Goal: Check status: Check status

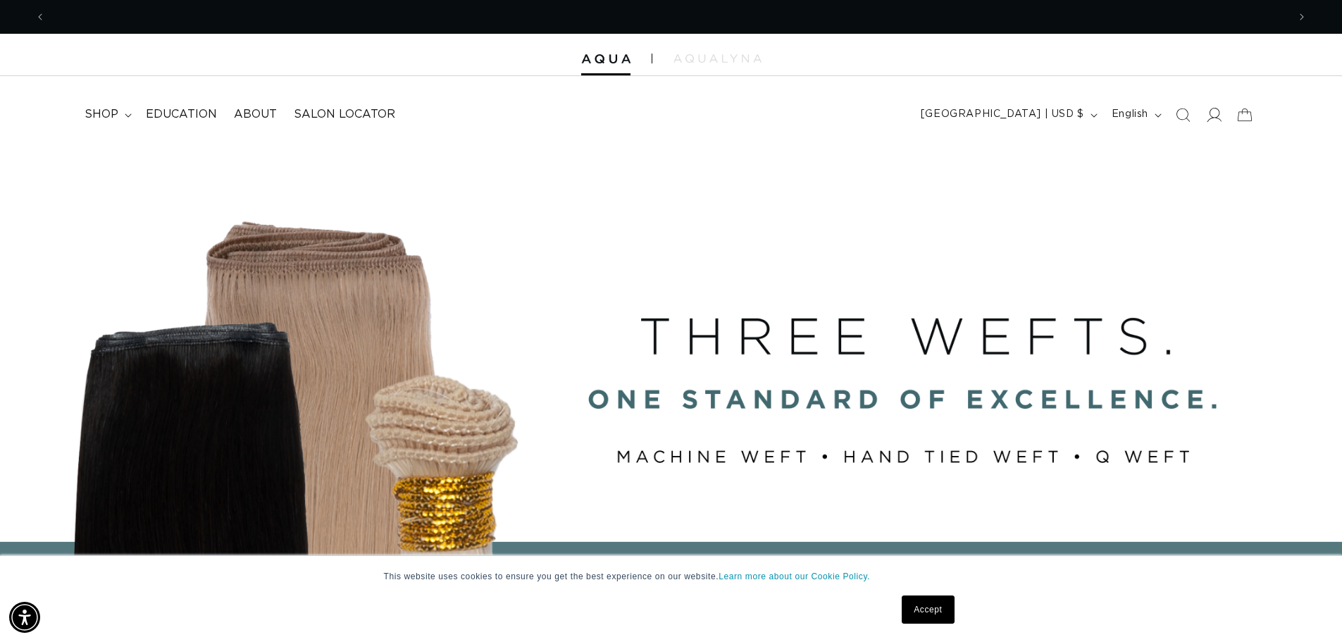
scroll to position [0, 2484]
click at [1214, 118] on icon at bounding box center [1215, 115] width 15 height 14
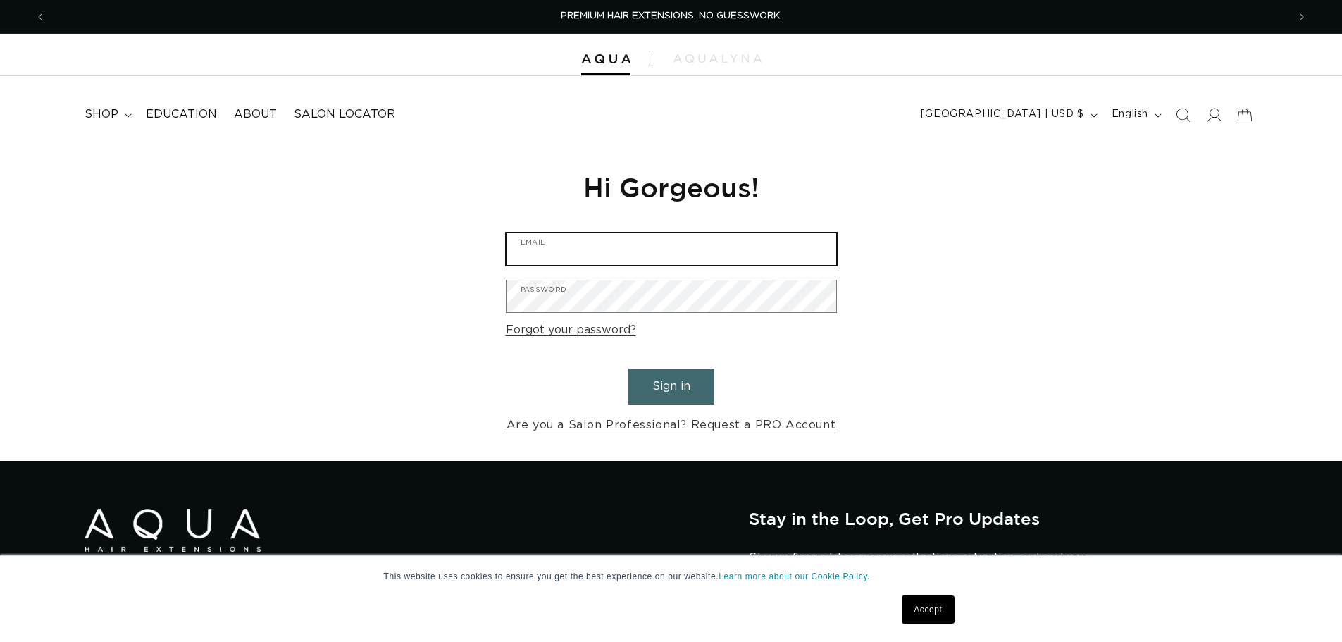
click at [590, 249] on input "Email" at bounding box center [672, 249] width 330 height 32
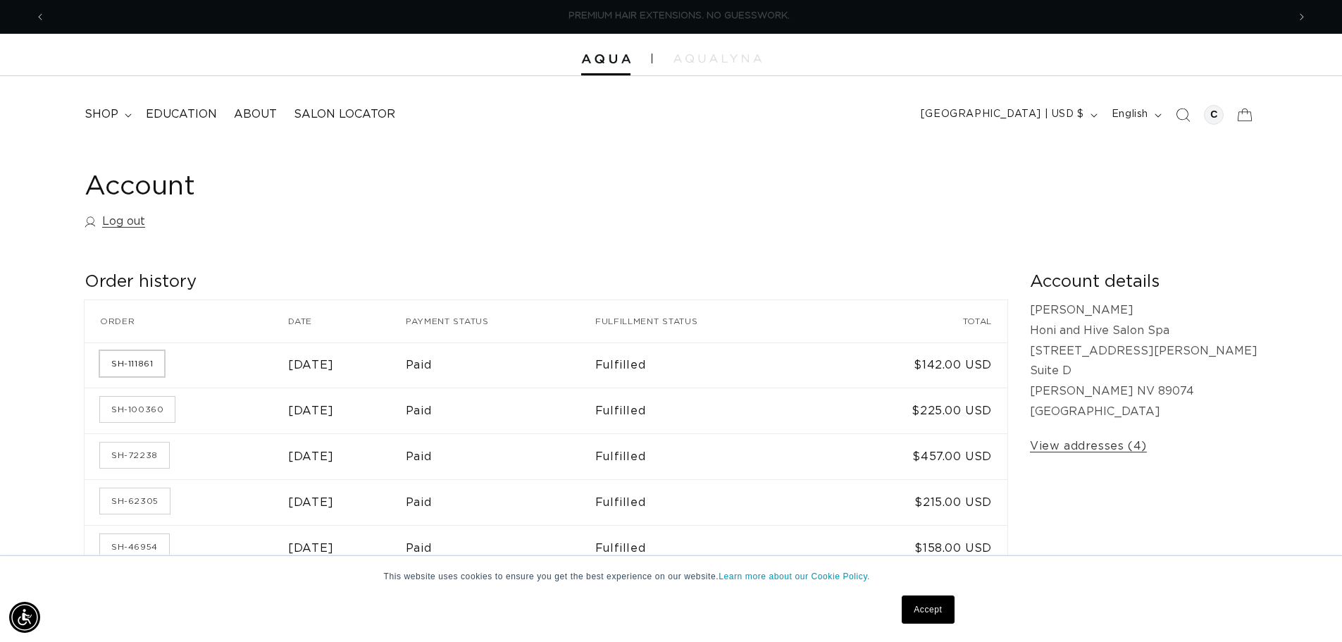
scroll to position [0, 1242]
click at [147, 365] on link "SH-111861" at bounding box center [132, 363] width 64 height 25
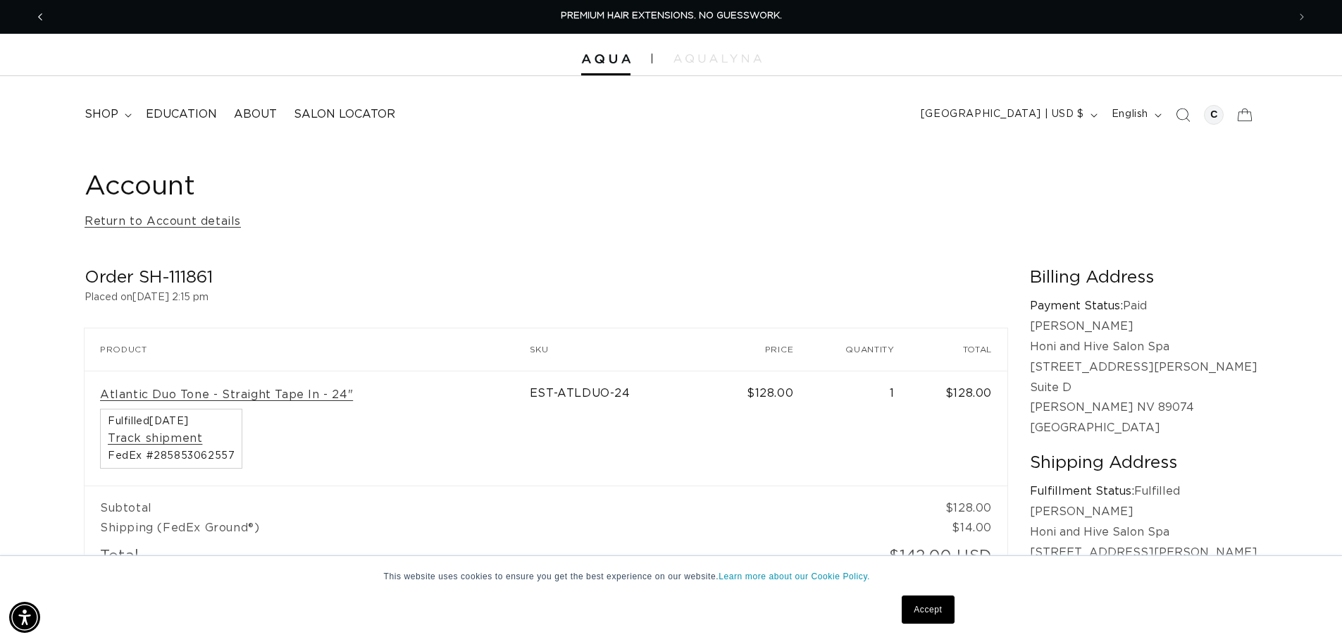
click at [44, 17] on span "Previous announcement" at bounding box center [40, 17] width 14 height 14
click at [40, 18] on icon "Previous announcement" at bounding box center [40, 16] width 4 height 7
click at [156, 226] on link "Return to Account details" at bounding box center [163, 221] width 156 height 20
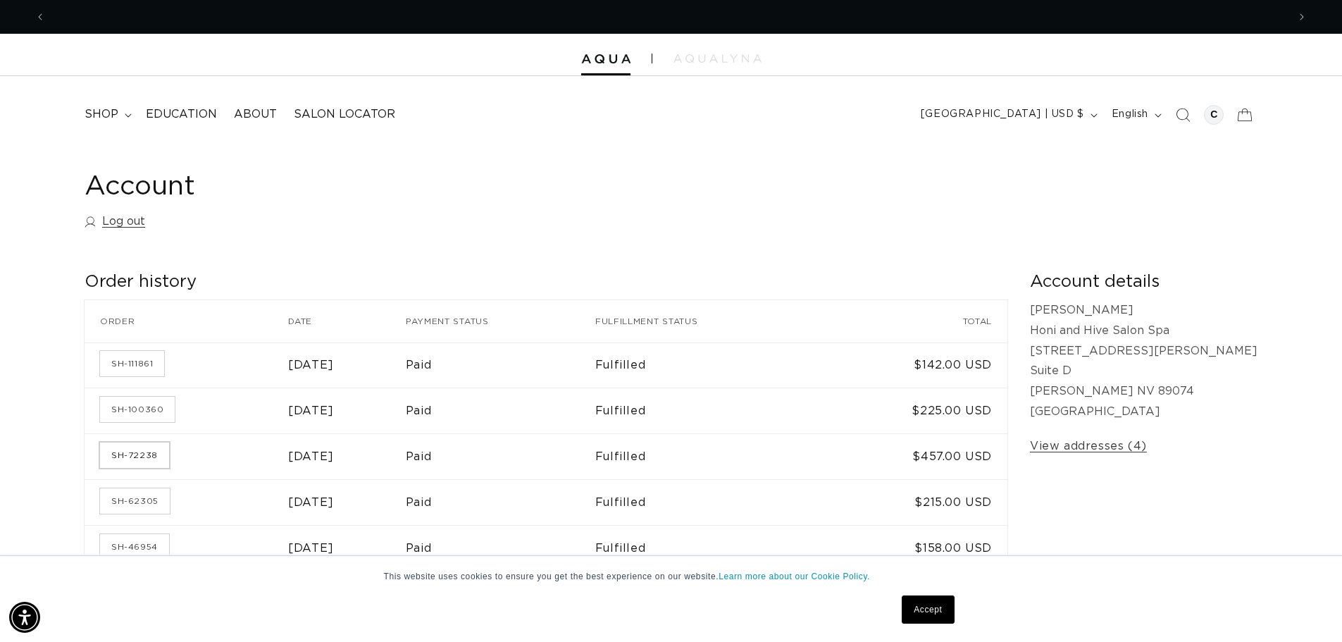
click at [145, 451] on link "SH-72238" at bounding box center [134, 454] width 69 height 25
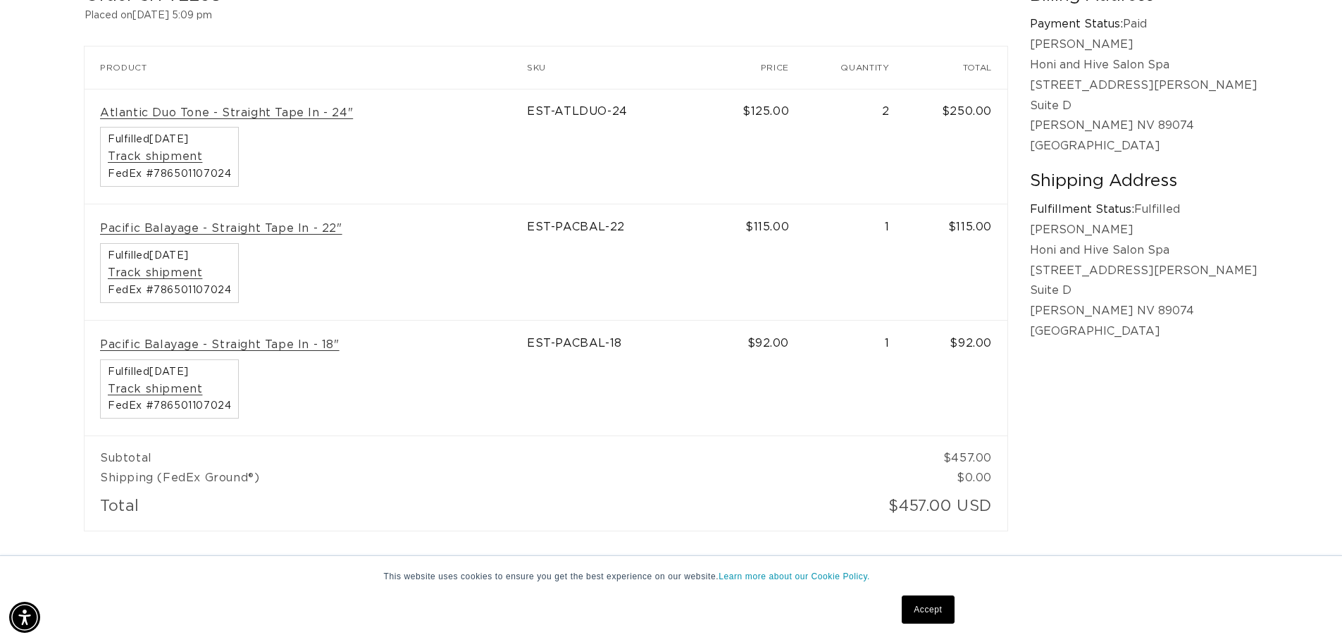
scroll to position [0, 1242]
